Goal: Information Seeking & Learning: Learn about a topic

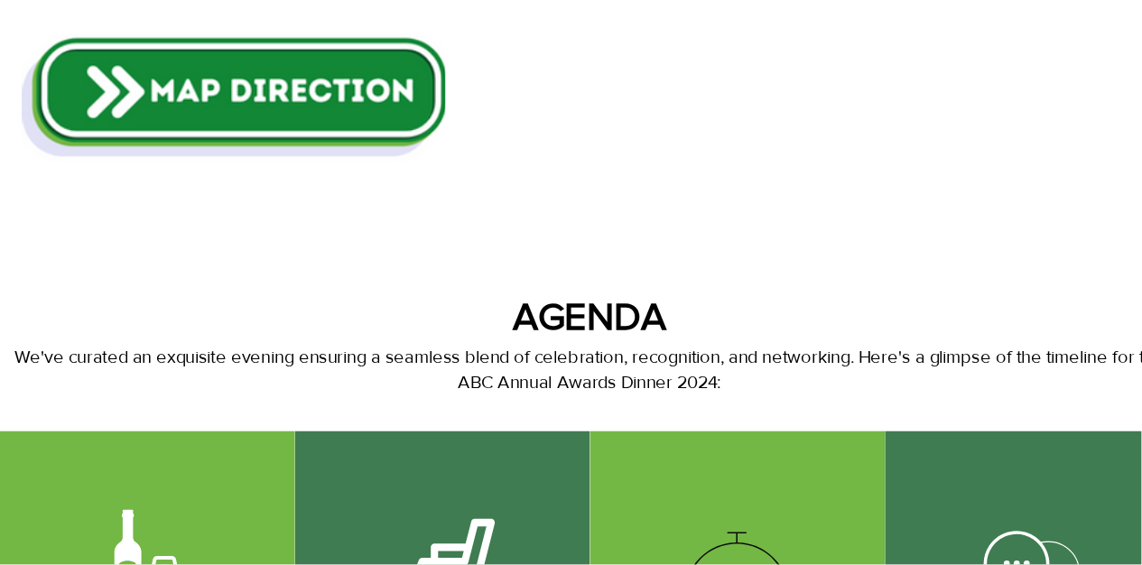
scroll to position [677, 0]
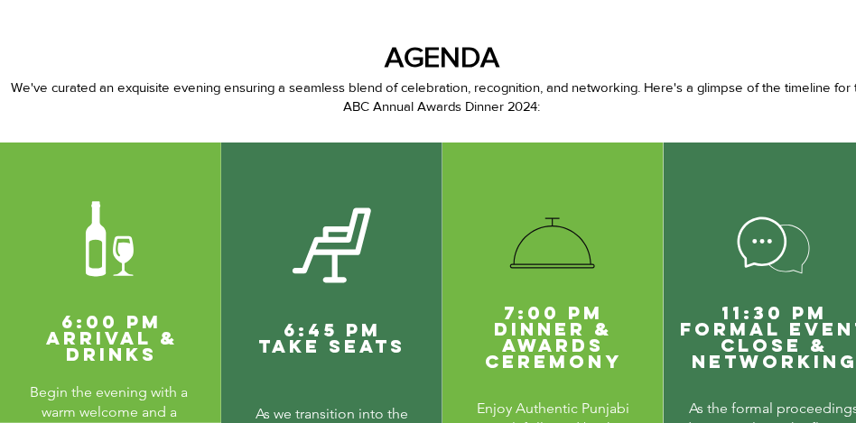
click at [253, 107] on p "We've curated an exquisite evening ensuring a seamless blend of celebration, re…" at bounding box center [442, 97] width 864 height 38
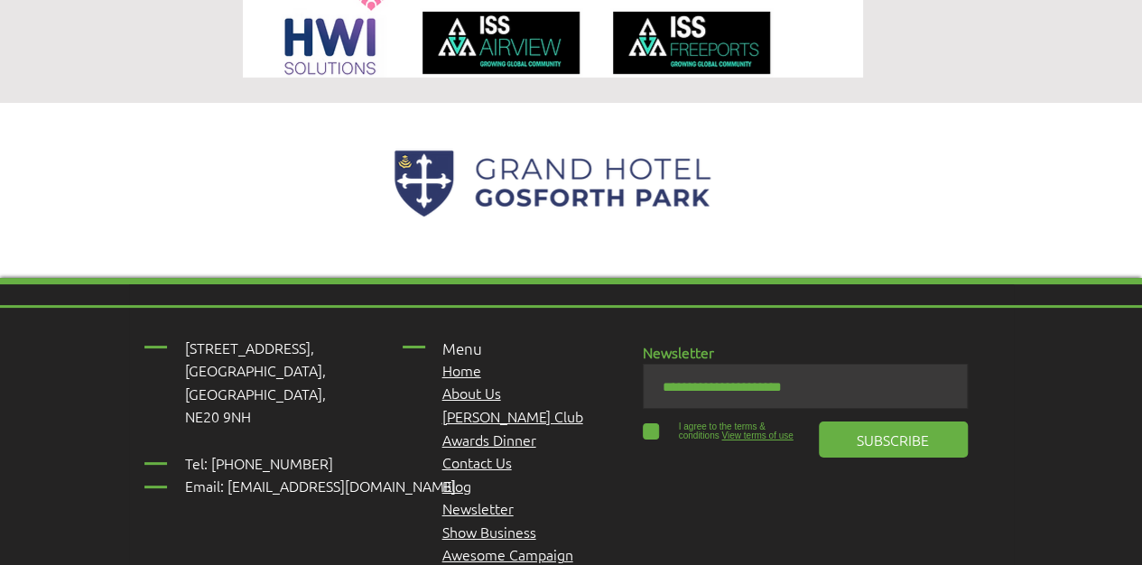
scroll to position [3024, 0]
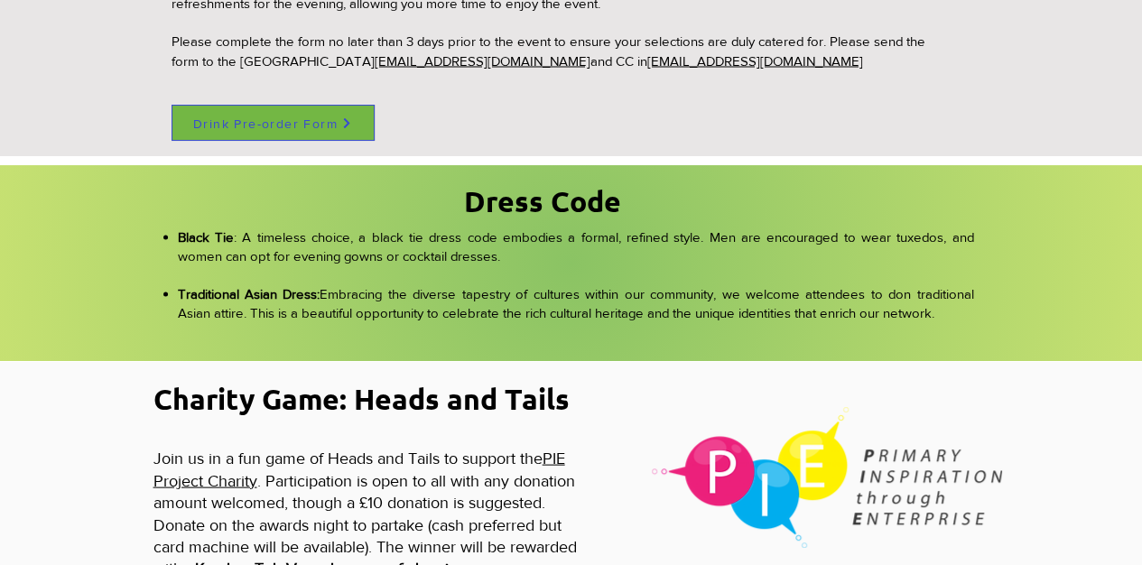
scroll to position [1684, 0]
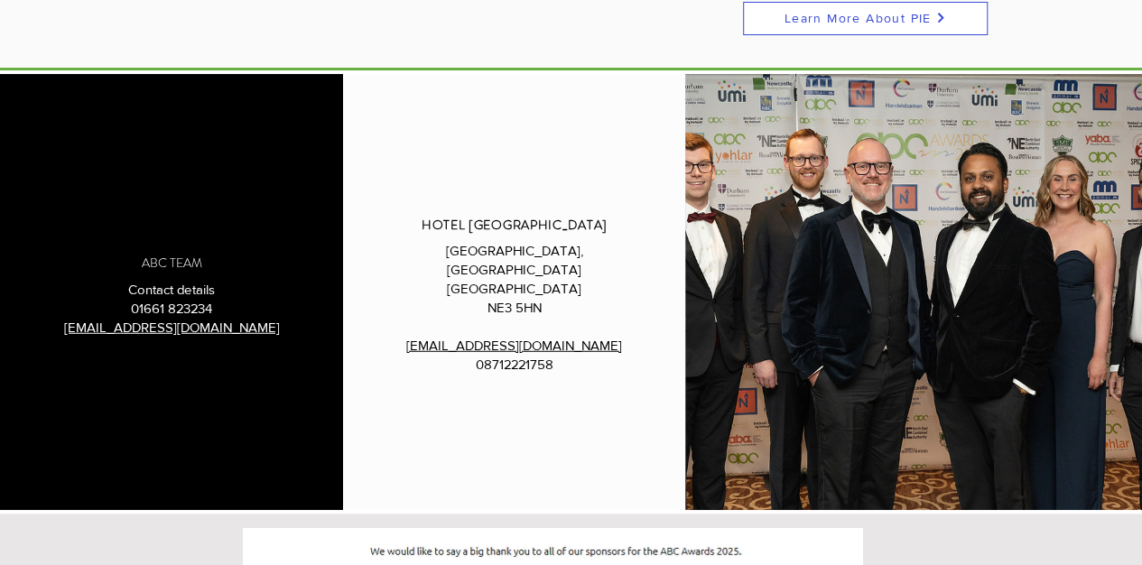
scroll to position [2287, 0]
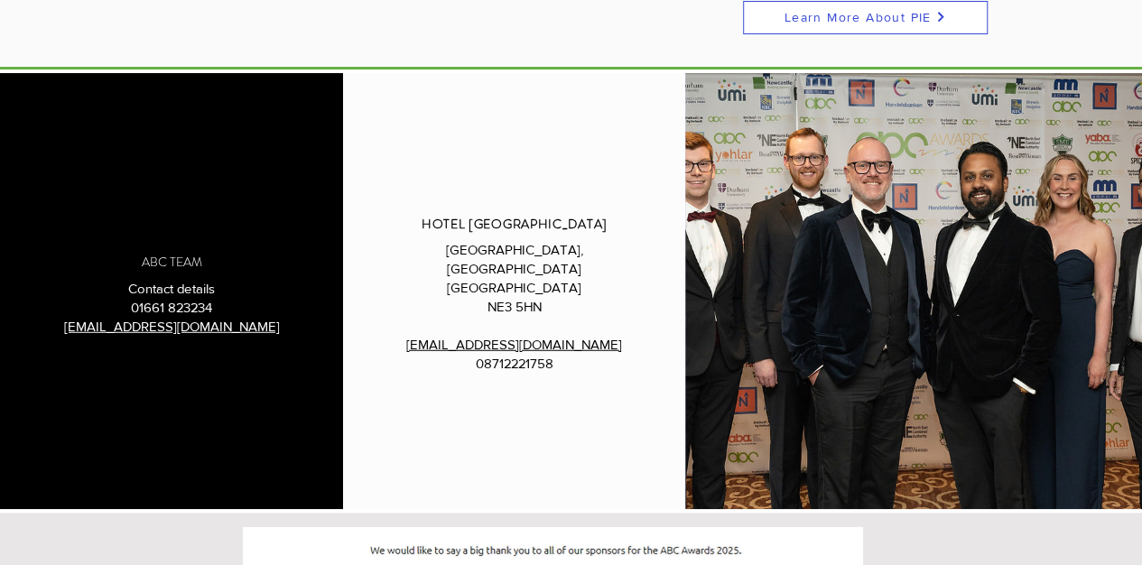
click at [827, 362] on img "main content" at bounding box center [913, 291] width 457 height 436
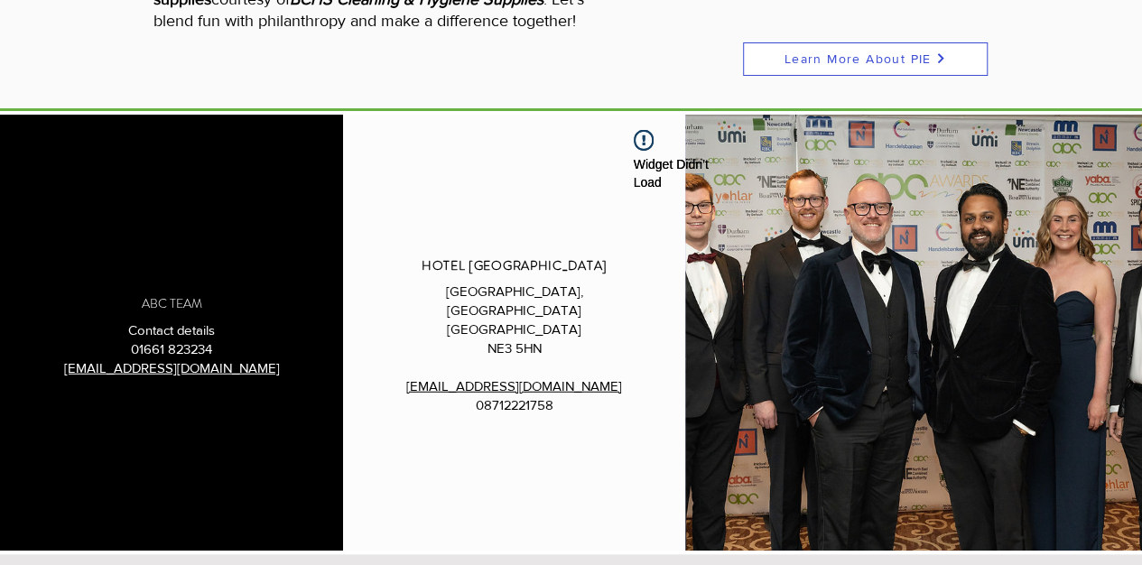
scroll to position [2347, 0]
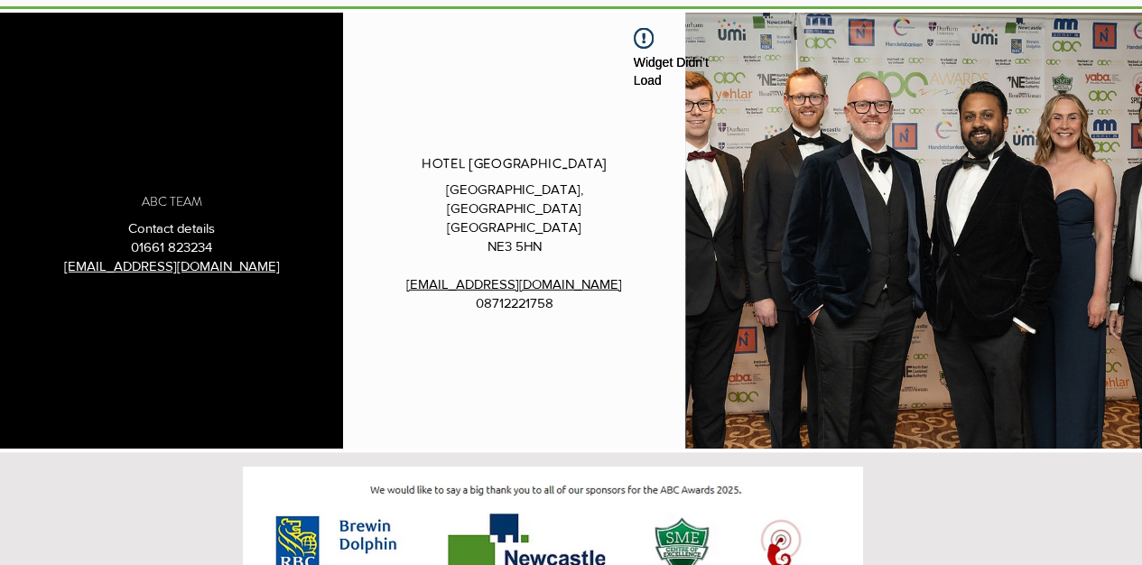
click at [837, 283] on img "main content" at bounding box center [913, 231] width 457 height 436
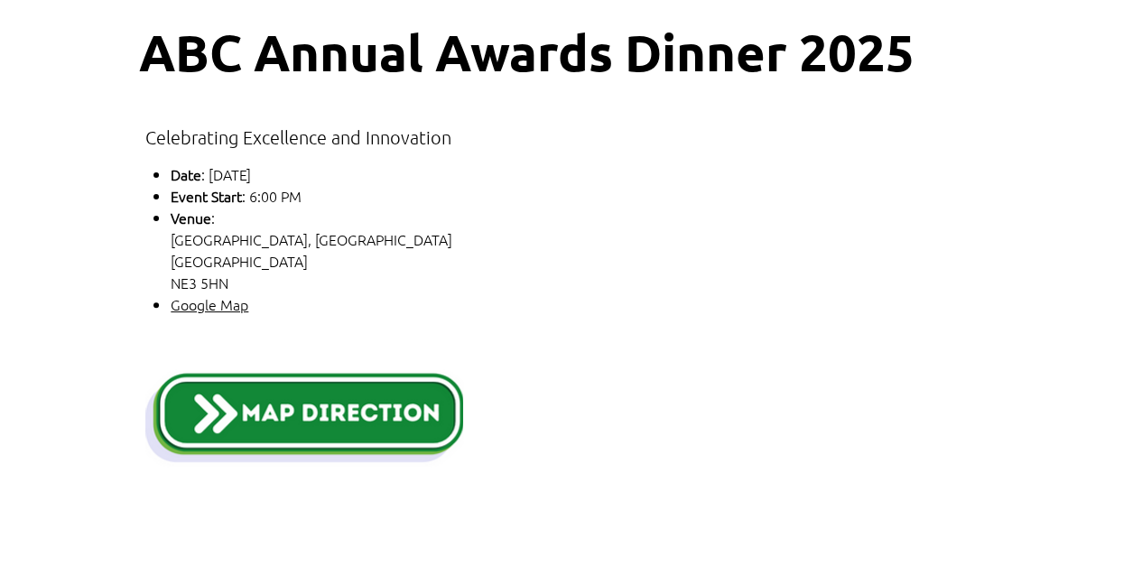
scroll to position [0, 0]
